Goal: Information Seeking & Learning: Learn about a topic

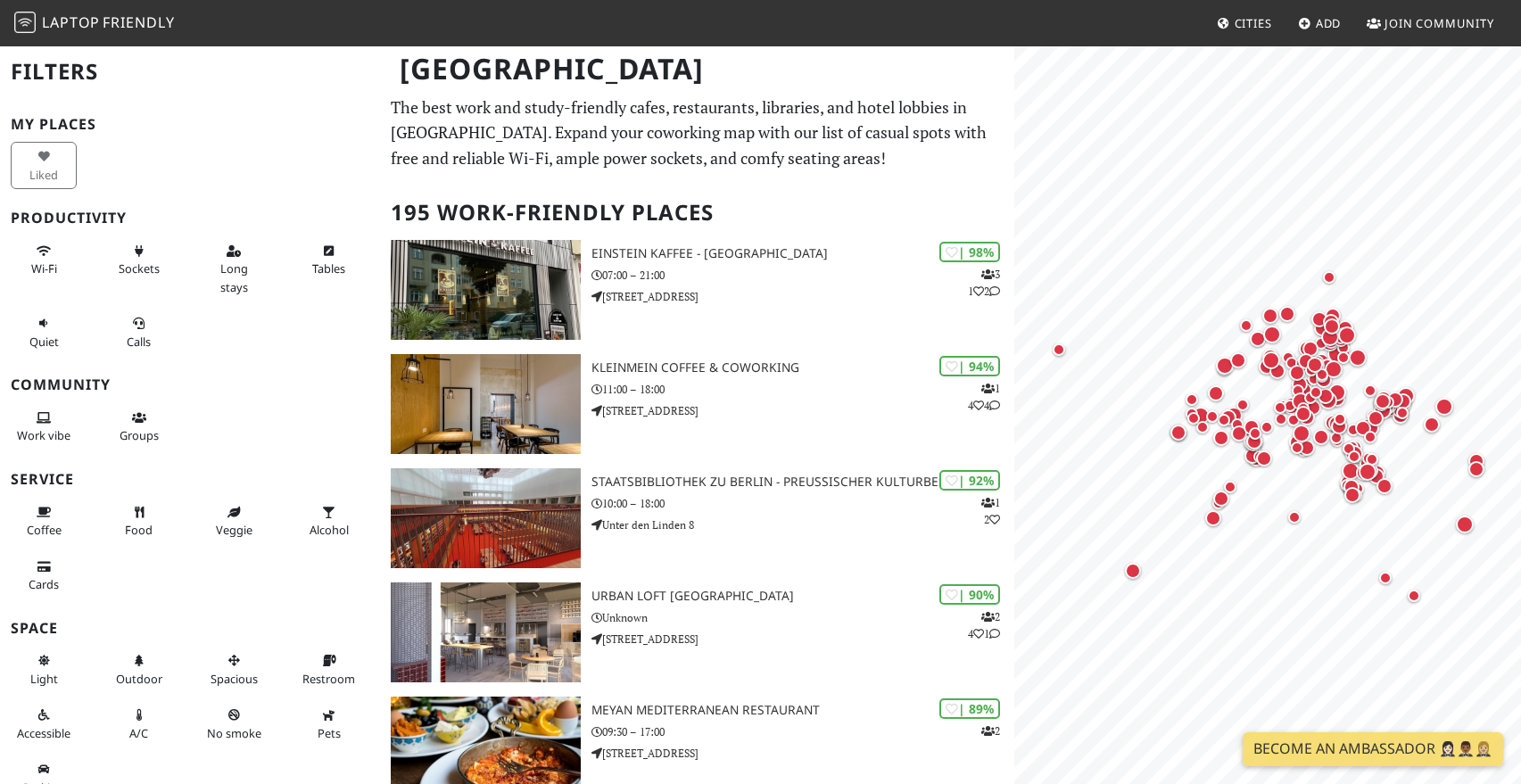
click at [692, 126] on p "The best work and study-friendly cafes, restaurants, libraries, and hotel lobbi…" at bounding box center [696, 133] width 612 height 77
click at [667, 129] on p "The best work and study-friendly cafes, restaurants, libraries, and hotel lobbi…" at bounding box center [696, 133] width 612 height 77
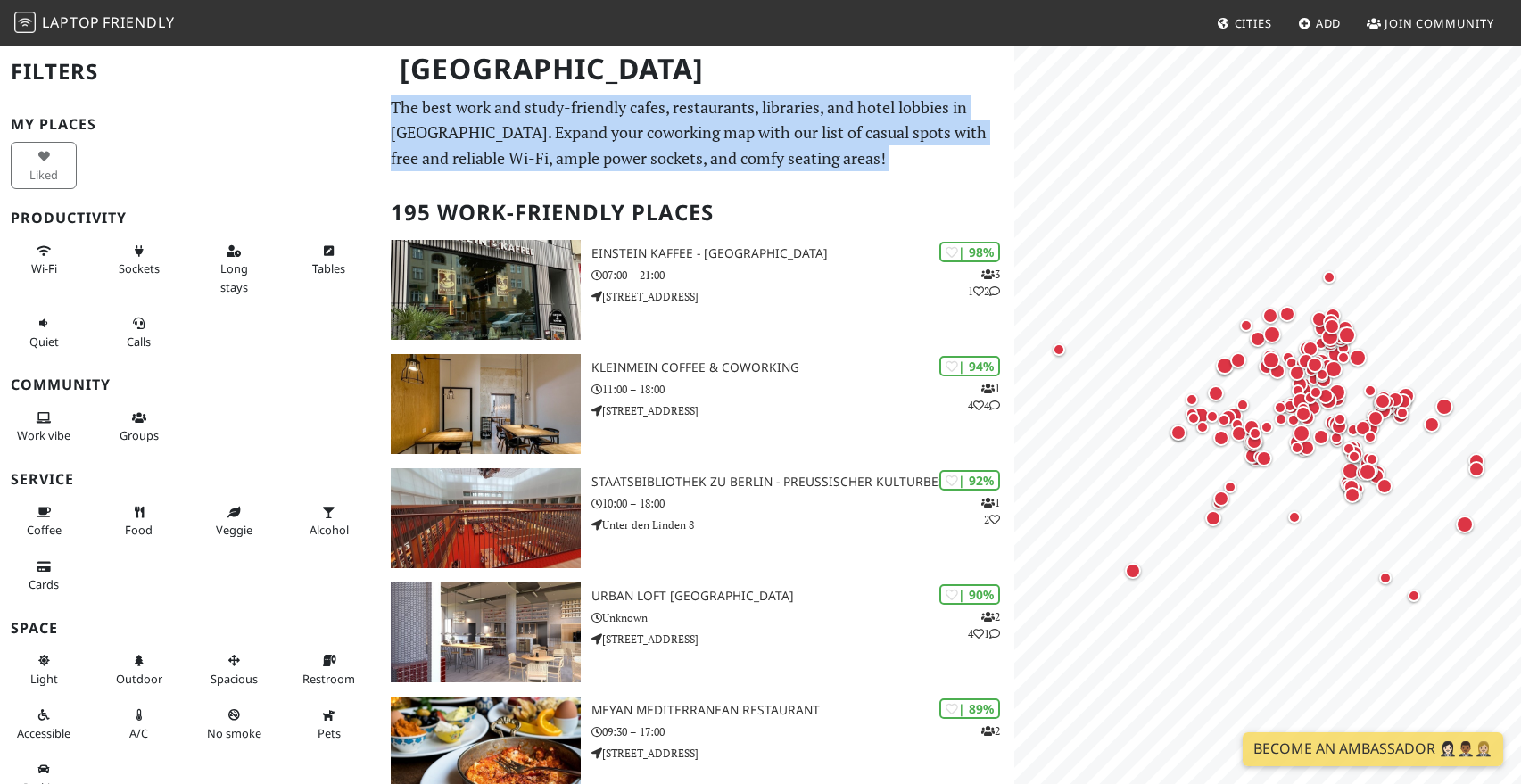
click at [696, 130] on p "The best work and study-friendly cafes, restaurants, libraries, and hotel lobbi…" at bounding box center [696, 133] width 612 height 77
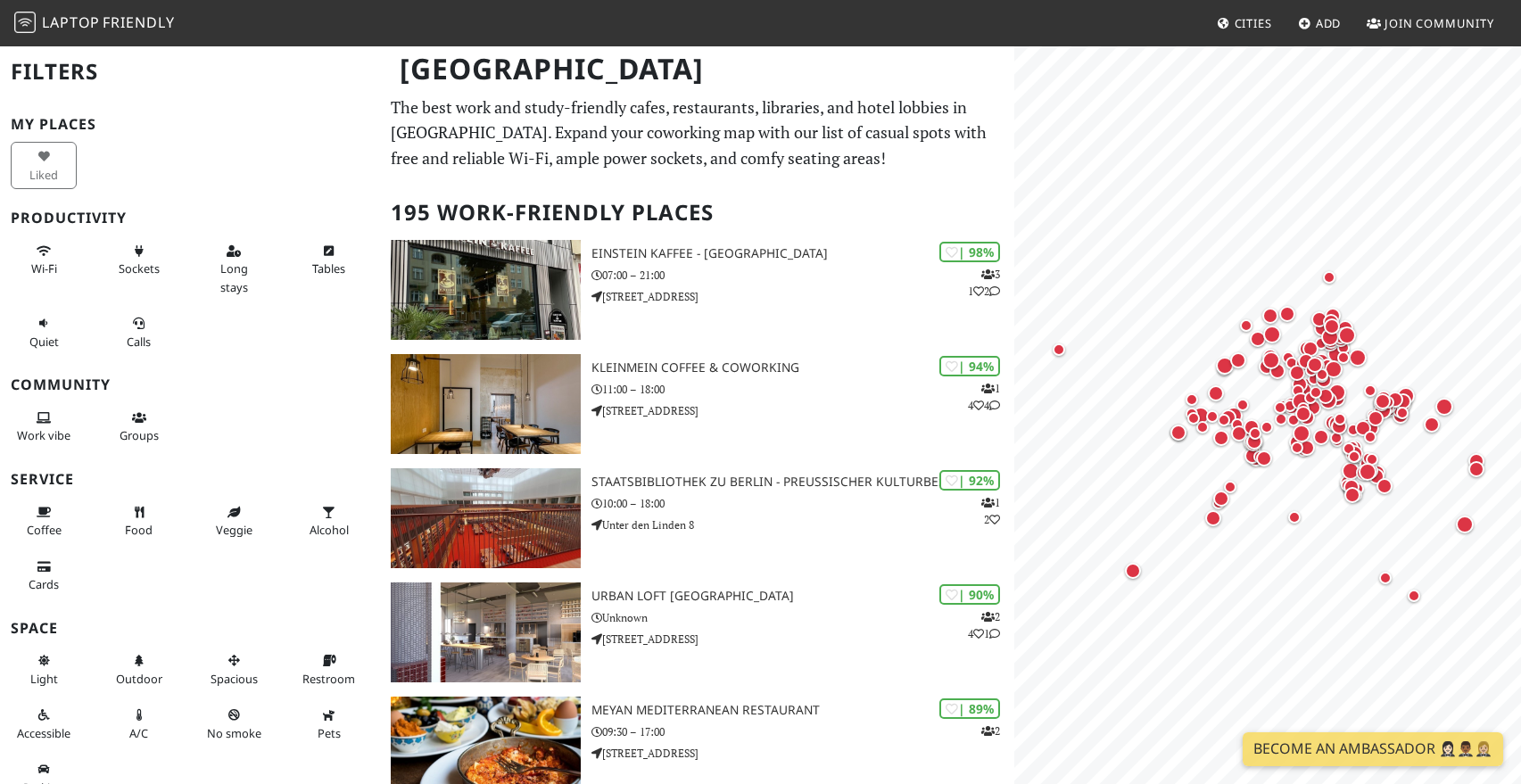
click at [669, 132] on p "The best work and study-friendly cafes, restaurants, libraries, and hotel lobbi…" at bounding box center [696, 133] width 612 height 77
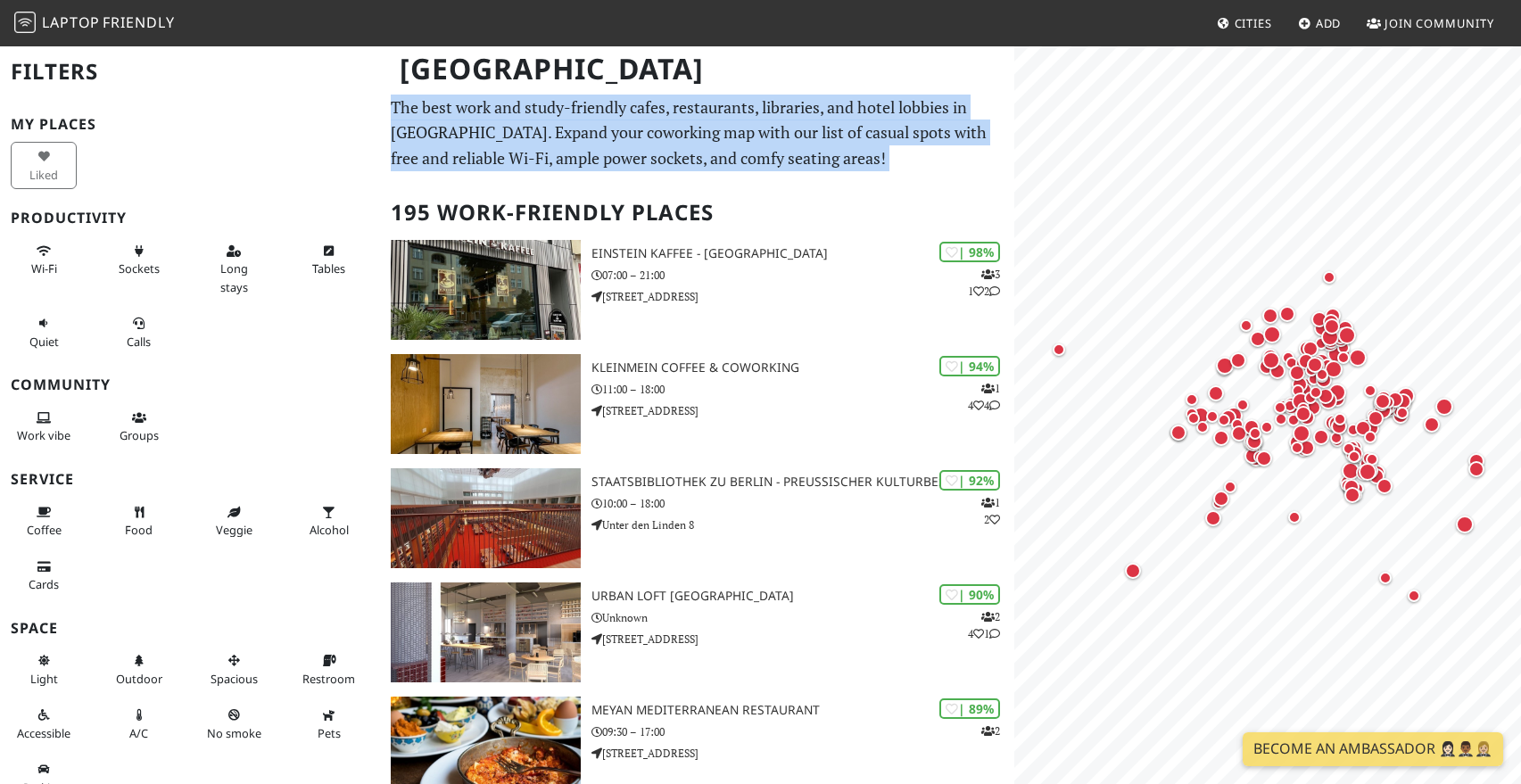
click at [669, 132] on p "The best work and study-friendly cafes, restaurants, libraries, and hotel lobbi…" at bounding box center [696, 133] width 612 height 77
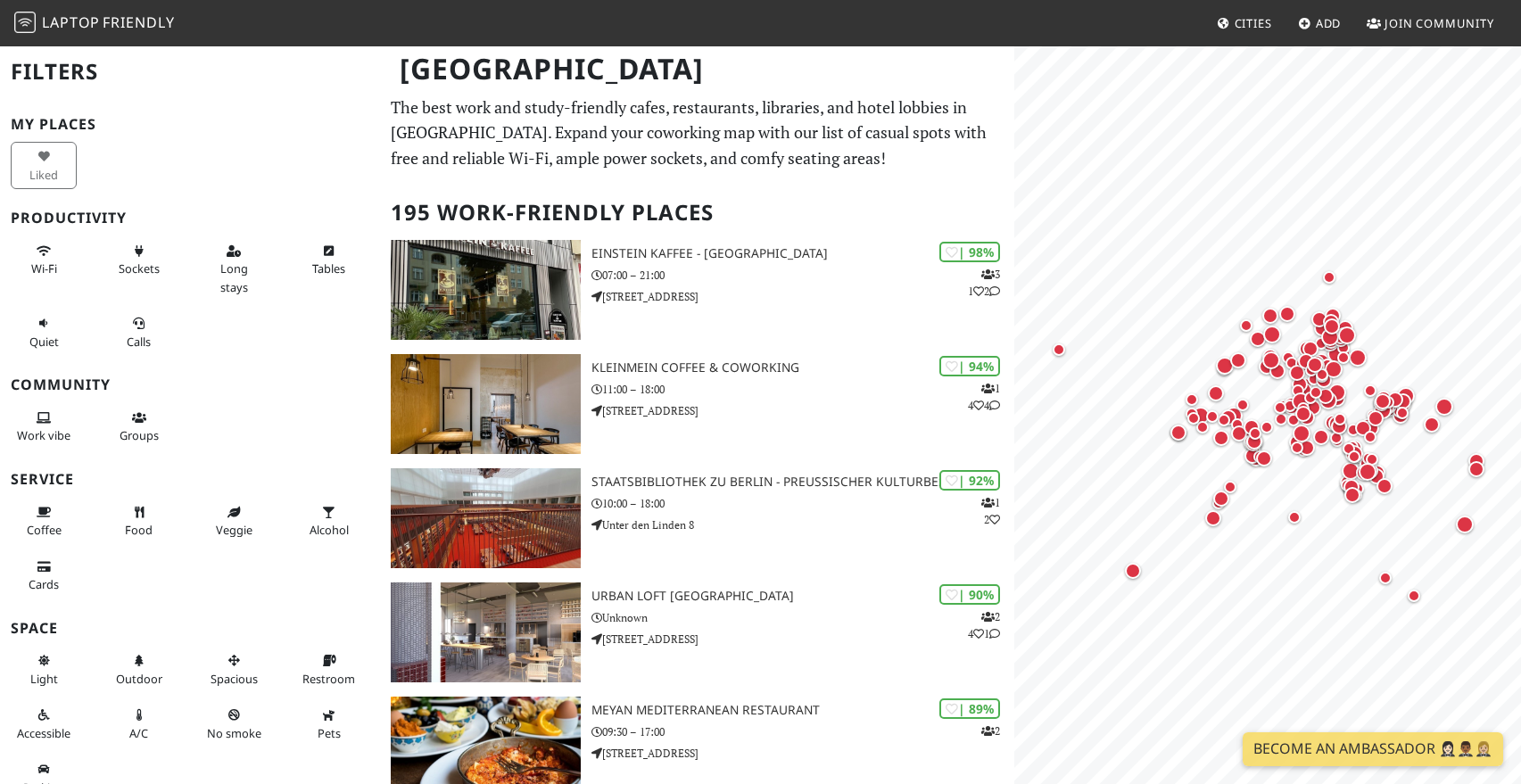
click at [701, 132] on p "The best work and study-friendly cafes, restaurants, libraries, and hotel lobbi…" at bounding box center [696, 133] width 612 height 77
click at [682, 137] on p "The best work and study-friendly cafes, restaurants, libraries, and hotel lobbi…" at bounding box center [696, 133] width 612 height 77
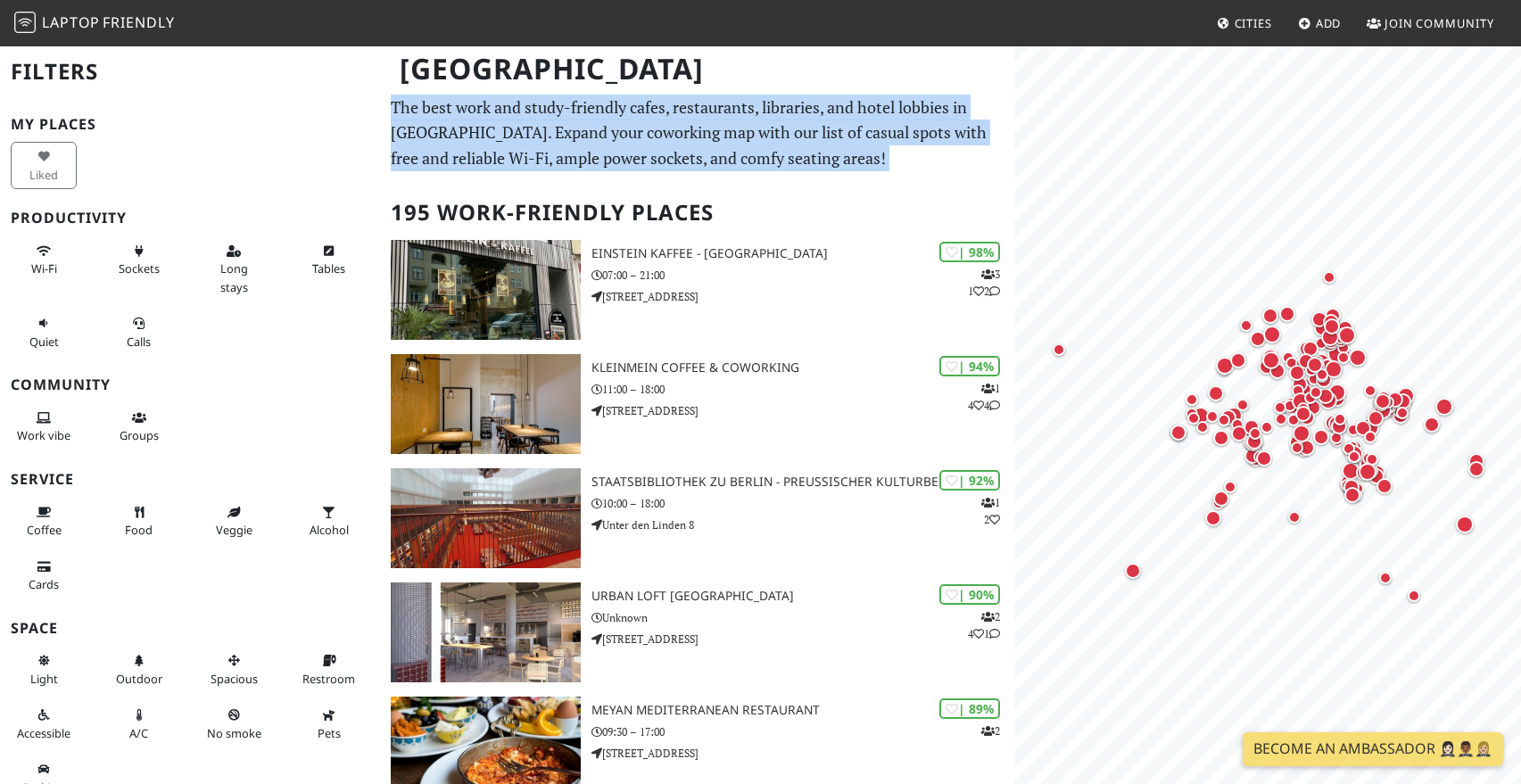
click at [682, 137] on p "The best work and study-friendly cafes, restaurants, libraries, and hotel lobbi…" at bounding box center [696, 133] width 612 height 77
click at [715, 137] on p "The best work and study-friendly cafes, restaurants, libraries, and hotel lobbi…" at bounding box center [696, 133] width 612 height 77
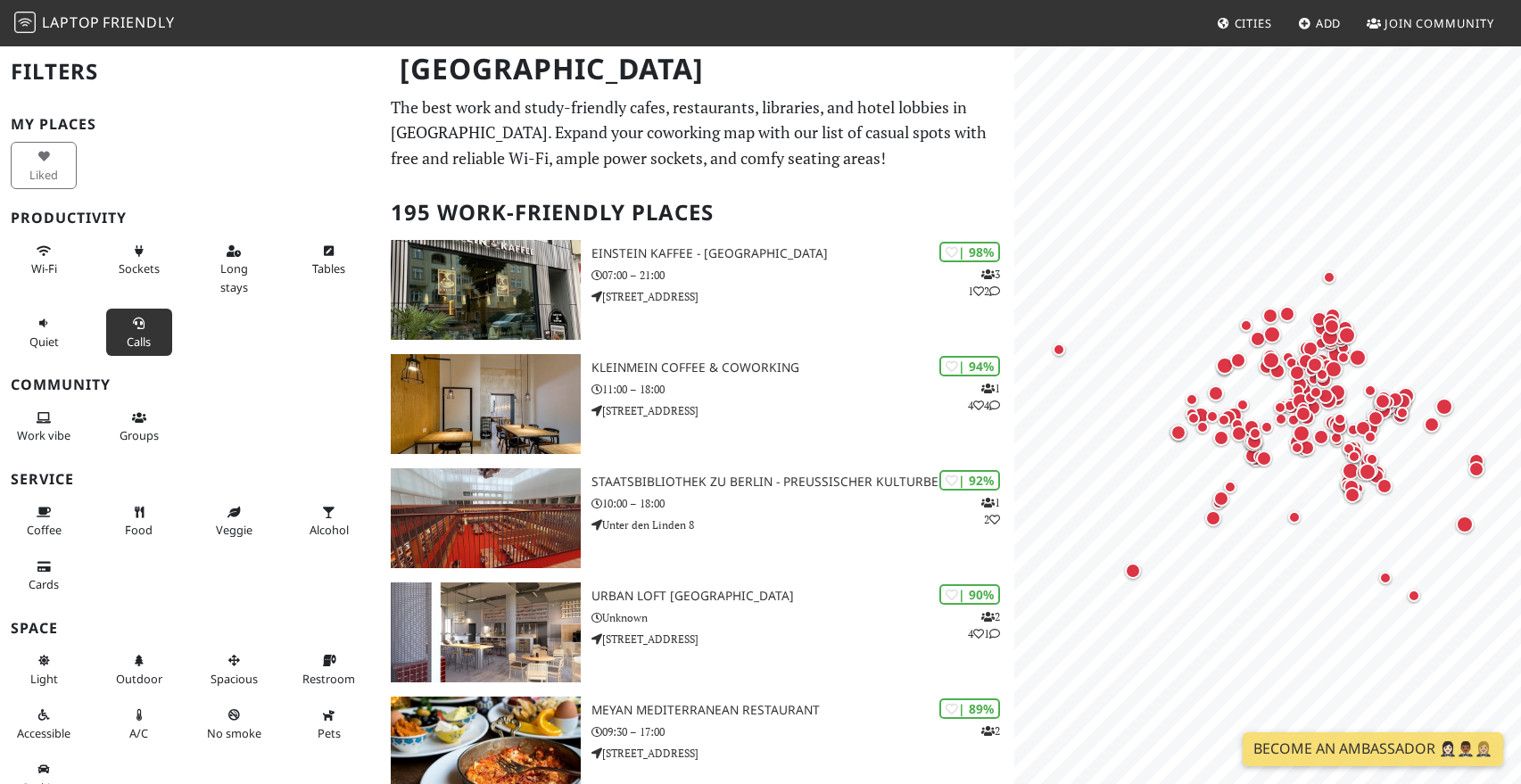
click at [130, 347] on span "Calls" at bounding box center [138, 341] width 24 height 16
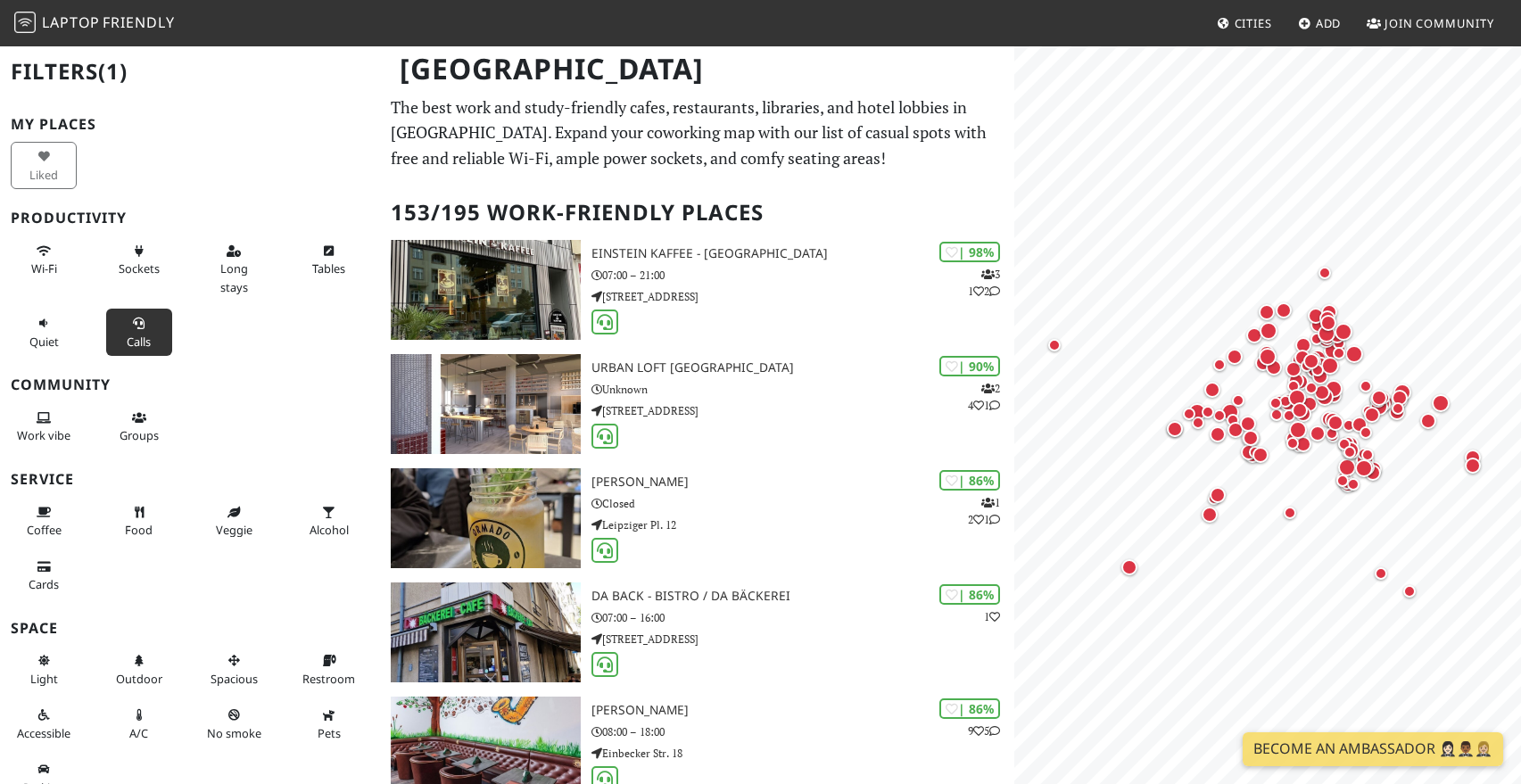
click at [135, 345] on span "Calls" at bounding box center [138, 341] width 24 height 16
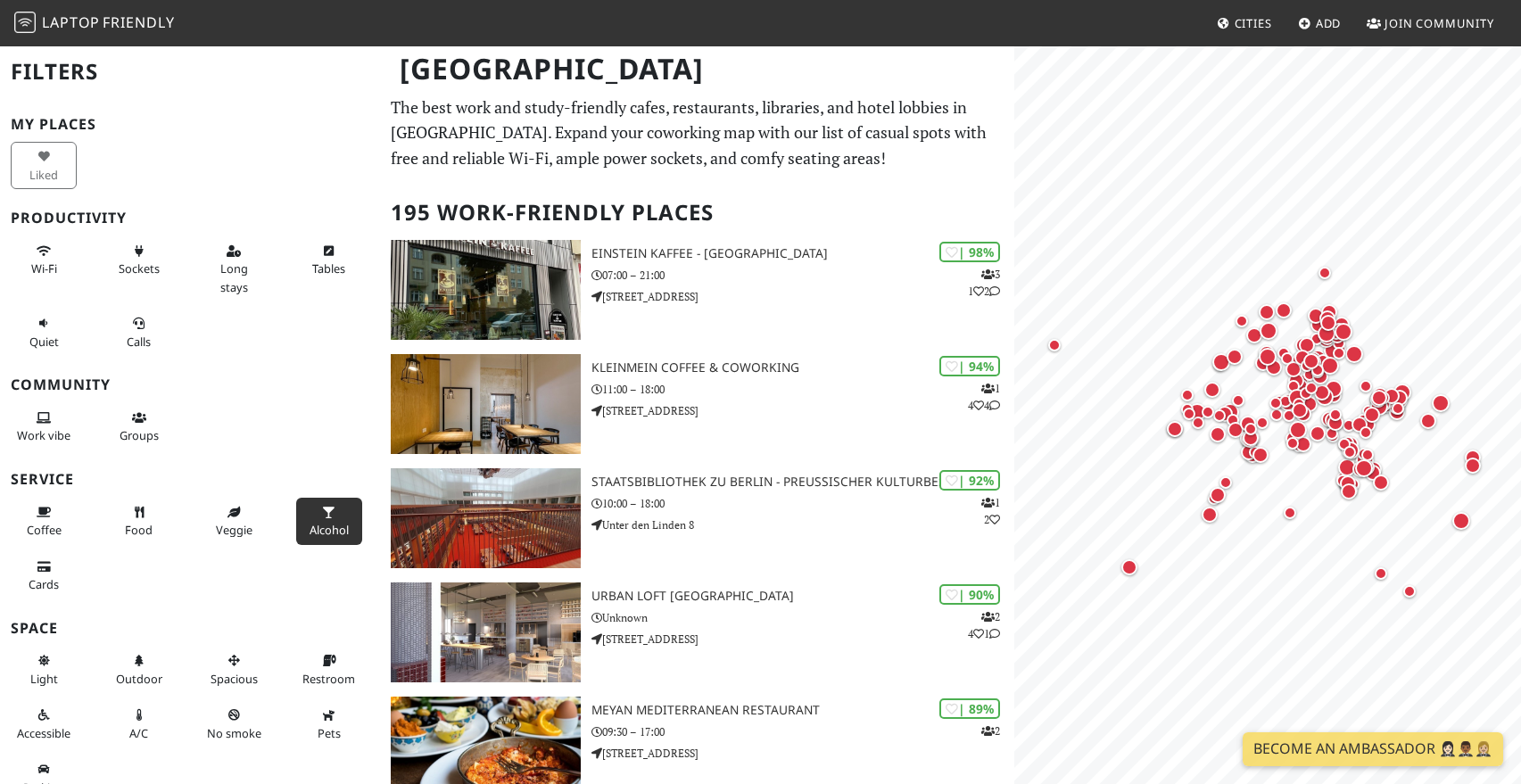
click at [327, 523] on span "Alcohol" at bounding box center [329, 529] width 39 height 16
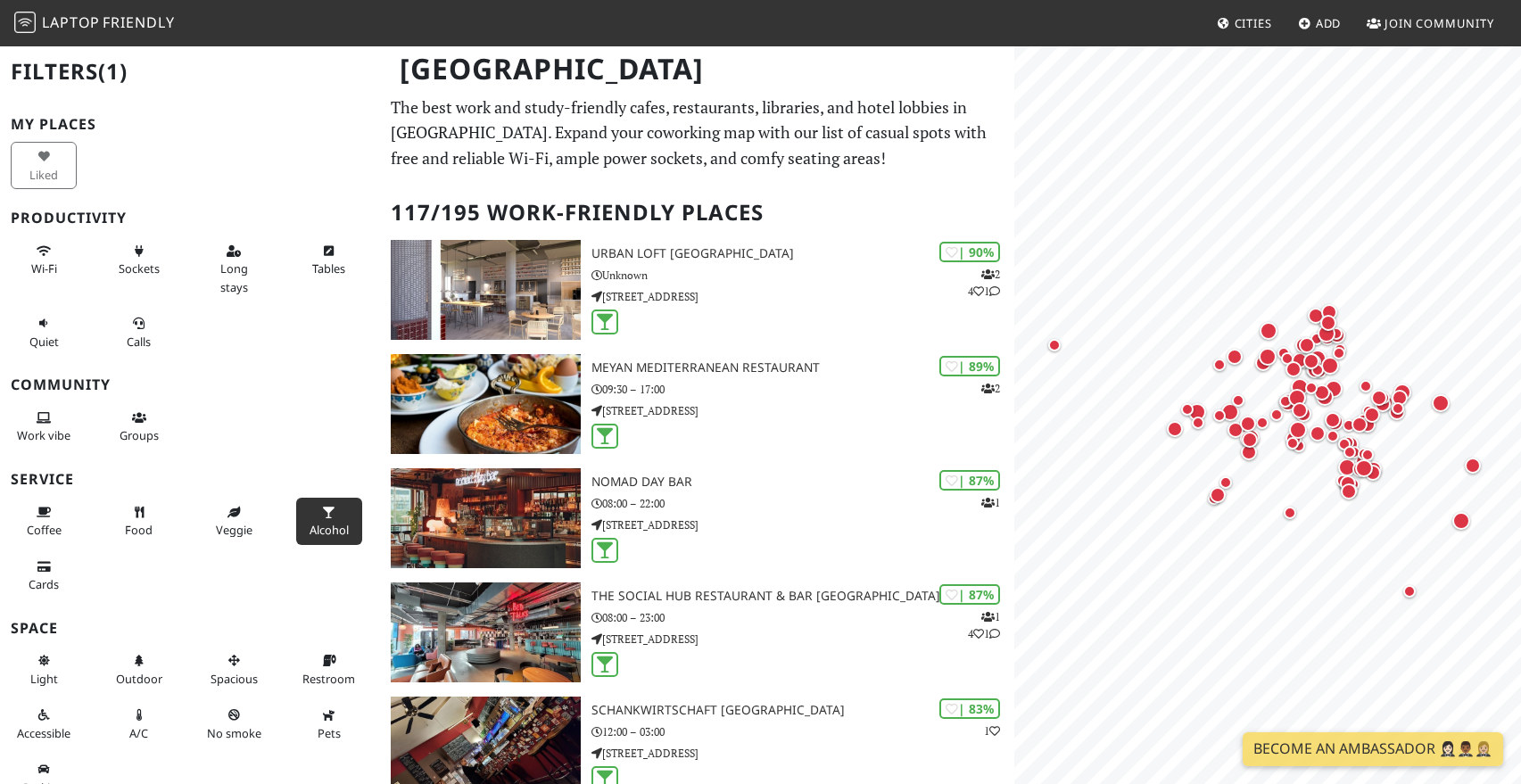
click at [327, 523] on span "Alcohol" at bounding box center [329, 529] width 39 height 16
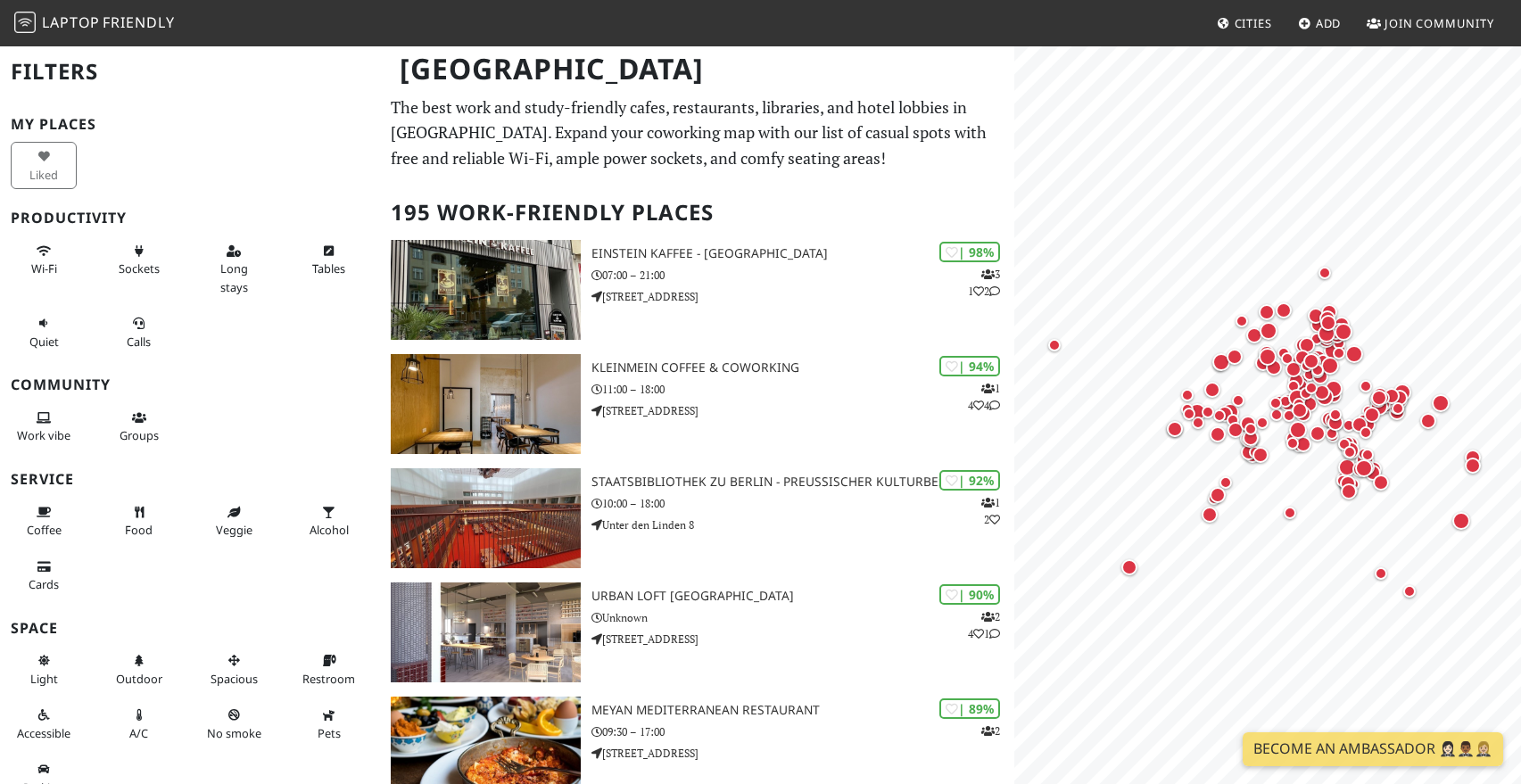
click at [671, 130] on p "The best work and study-friendly cafes, restaurants, libraries, and hotel lobbi…" at bounding box center [696, 133] width 612 height 77
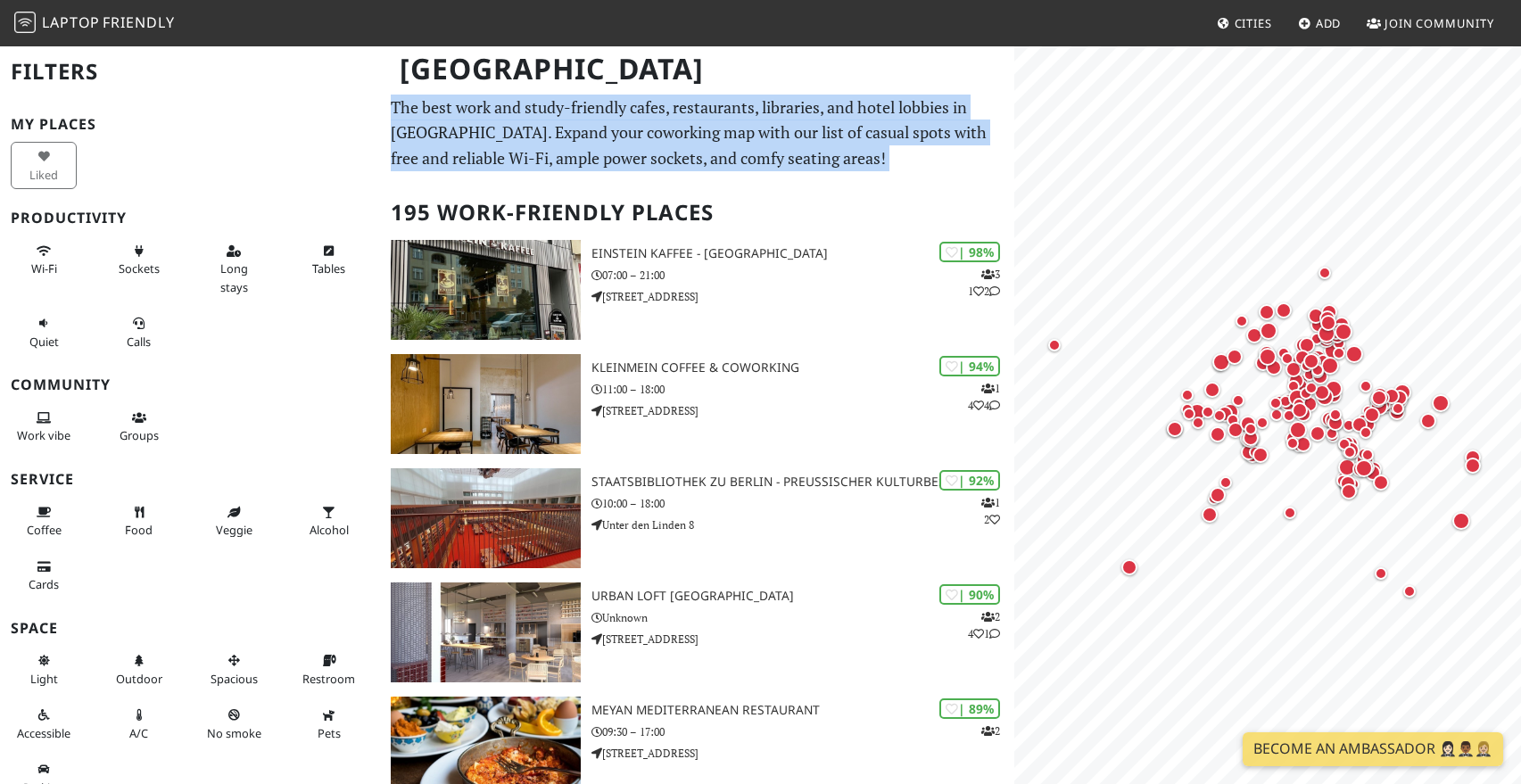
click at [671, 130] on p "The best work and study-friendly cafes, restaurants, libraries, and hotel lobbi…" at bounding box center [696, 133] width 612 height 77
click at [741, 130] on p "The best work and study-friendly cafes, restaurants, libraries, and hotel lobbi…" at bounding box center [696, 133] width 612 height 77
